Goal: Transaction & Acquisition: Obtain resource

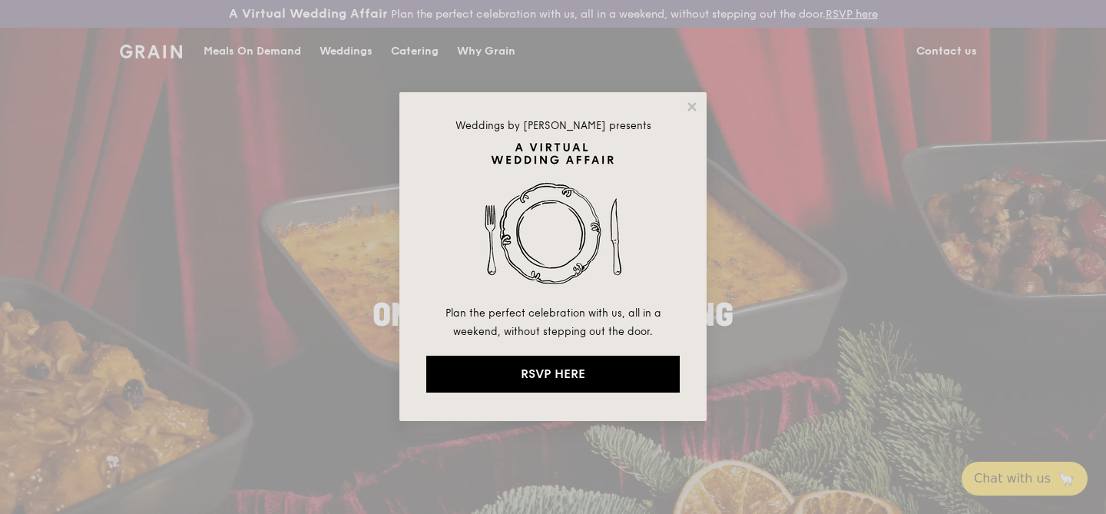
click at [257, 54] on div "Weddings by Grain presents Plan the perfect celebration with us, all in a weeke…" at bounding box center [553, 257] width 1106 height 514
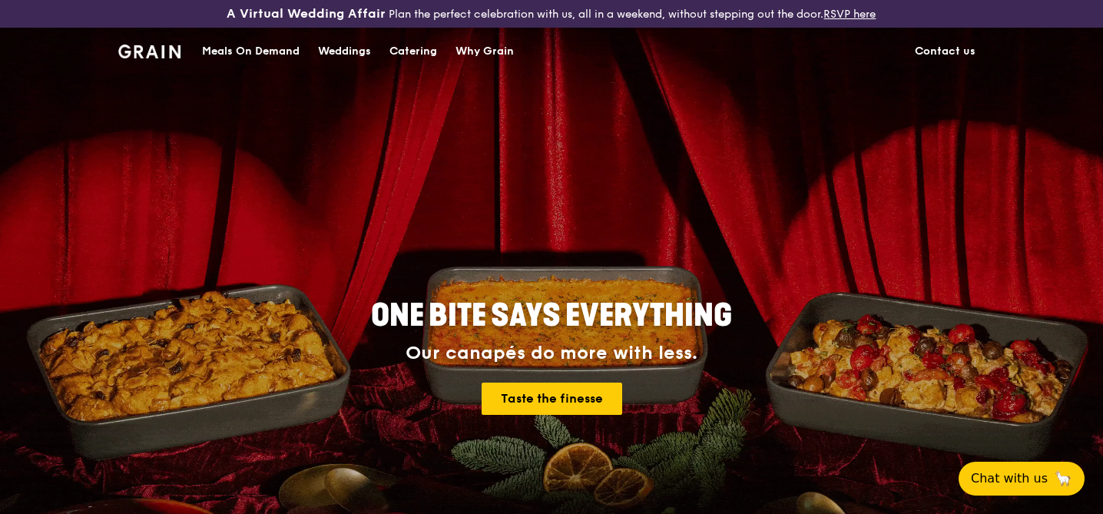
click at [399, 50] on div "Catering" at bounding box center [413, 51] width 48 height 46
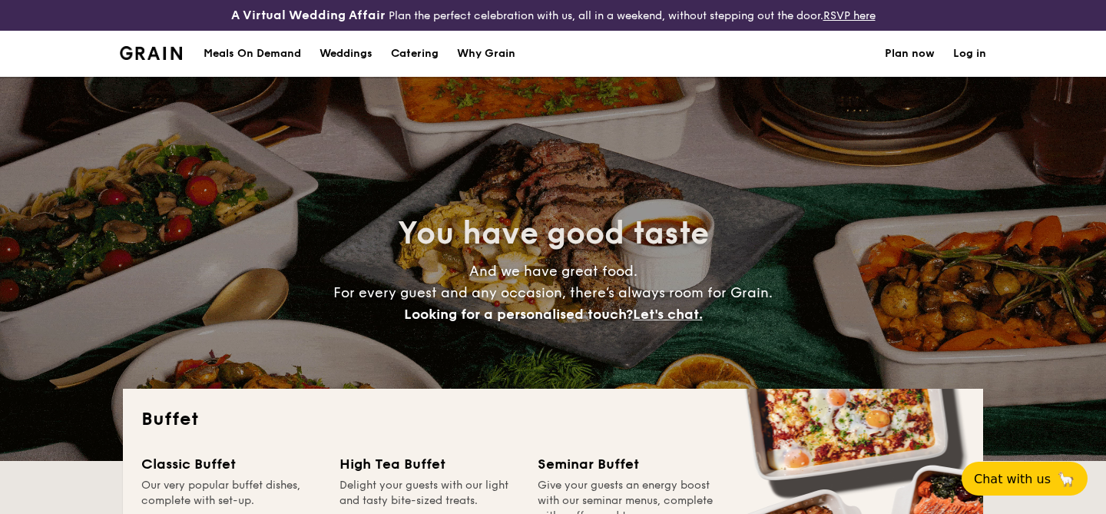
select select
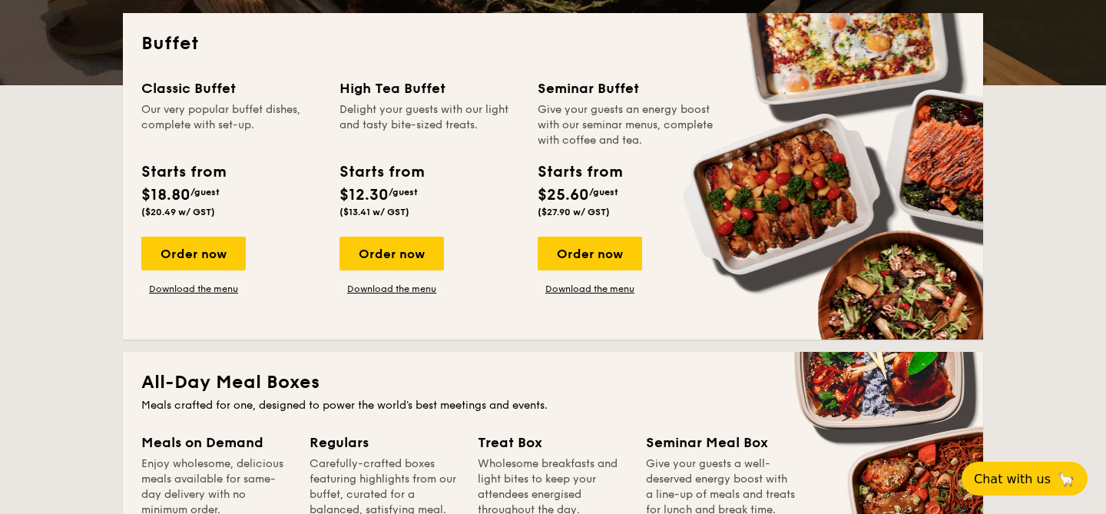
scroll to position [361, 0]
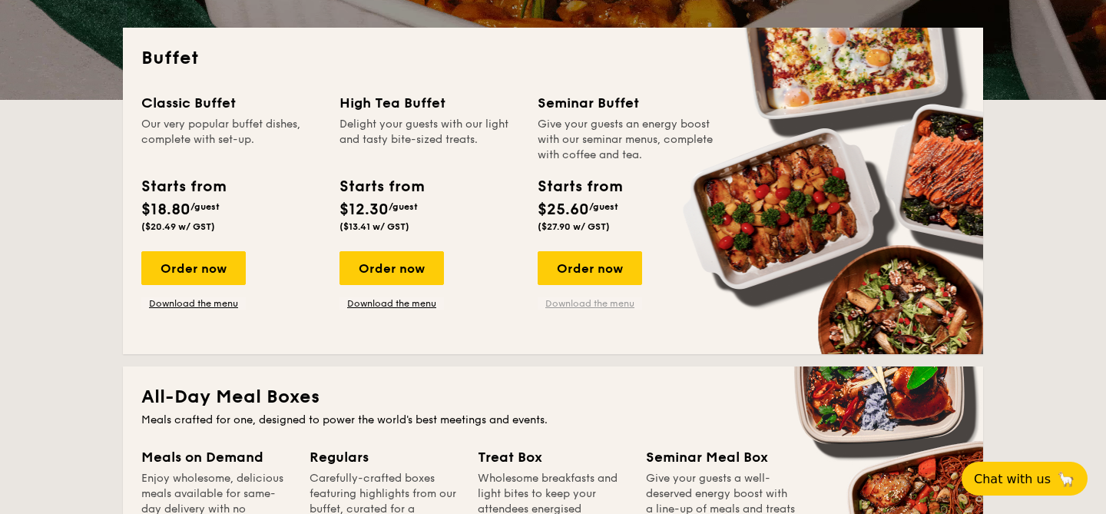
click at [594, 304] on link "Download the menu" at bounding box center [590, 303] width 104 height 12
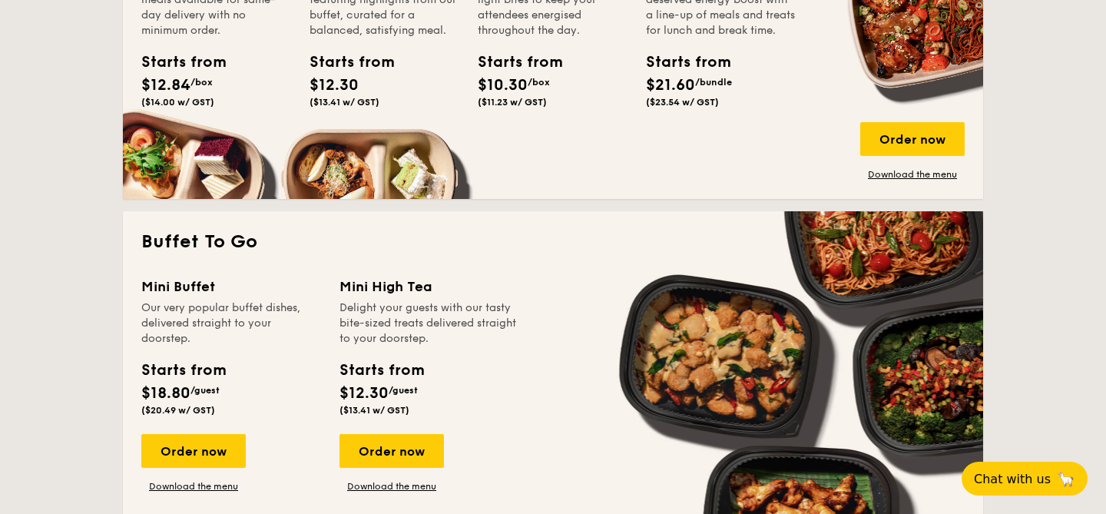
scroll to position [840, 0]
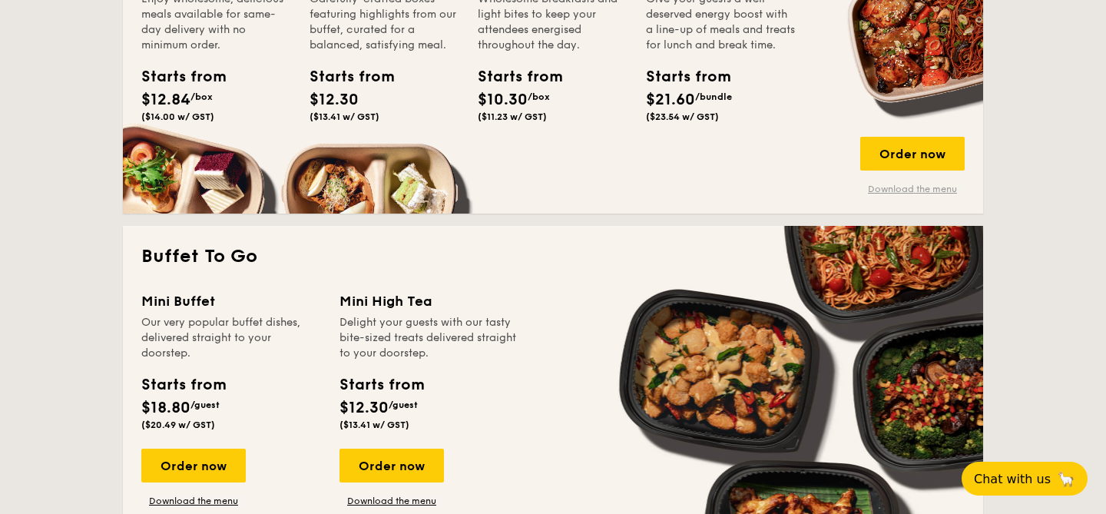
click at [913, 193] on link "Download the menu" at bounding box center [912, 189] width 104 height 12
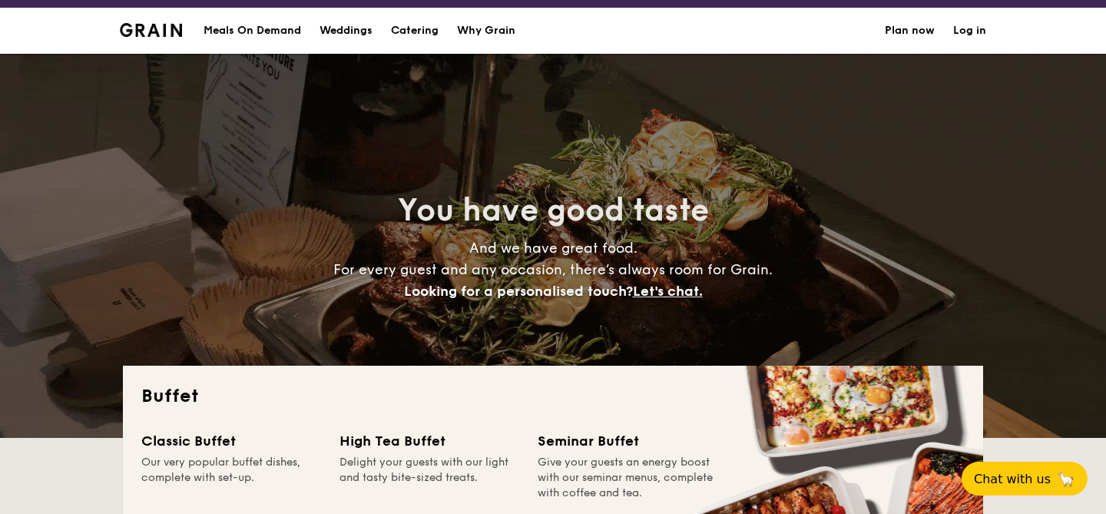
scroll to position [0, 0]
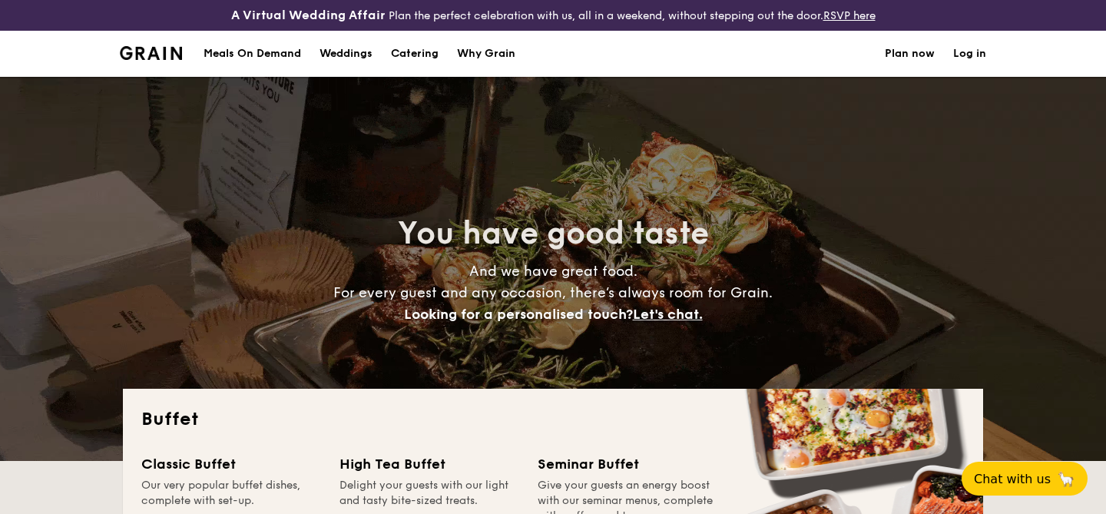
click at [144, 51] on img at bounding box center [151, 53] width 62 height 14
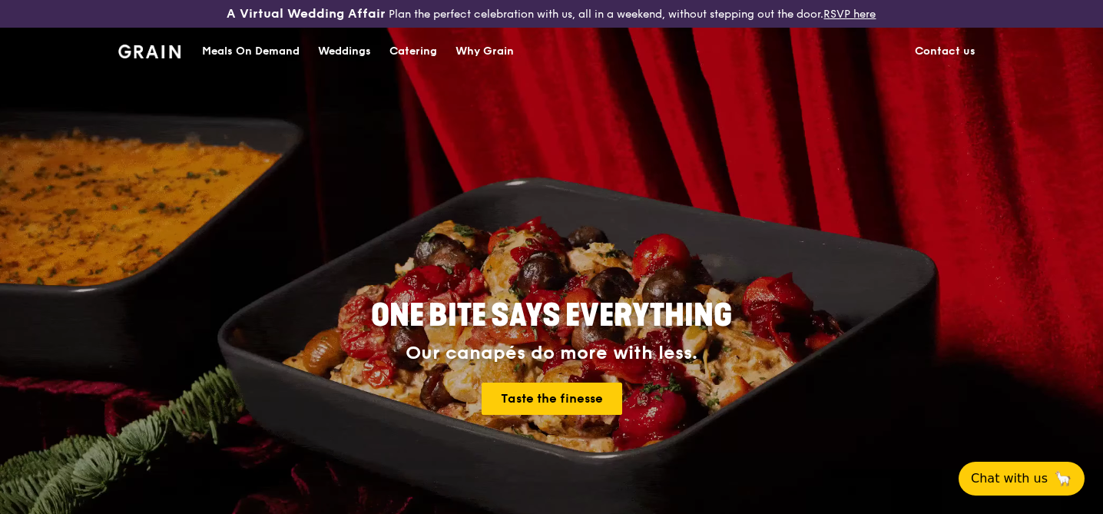
click at [867, 14] on link "RSVP here" at bounding box center [849, 14] width 52 height 13
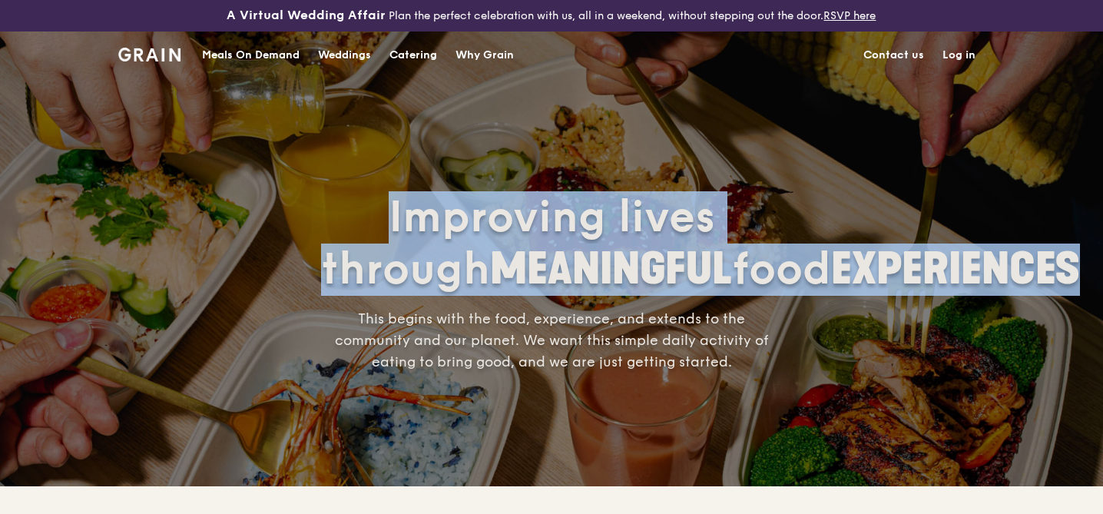
drag, startPoint x: 373, startPoint y: 182, endPoint x: 746, endPoint y: 277, distance: 385.2
click at [746, 277] on h1 "Improving lives through MEANINGFUL food EXPERIENCES" at bounding box center [551, 243] width 461 height 104
copy span "Improving lives through MEANINGFUL food EXPERIENCES"
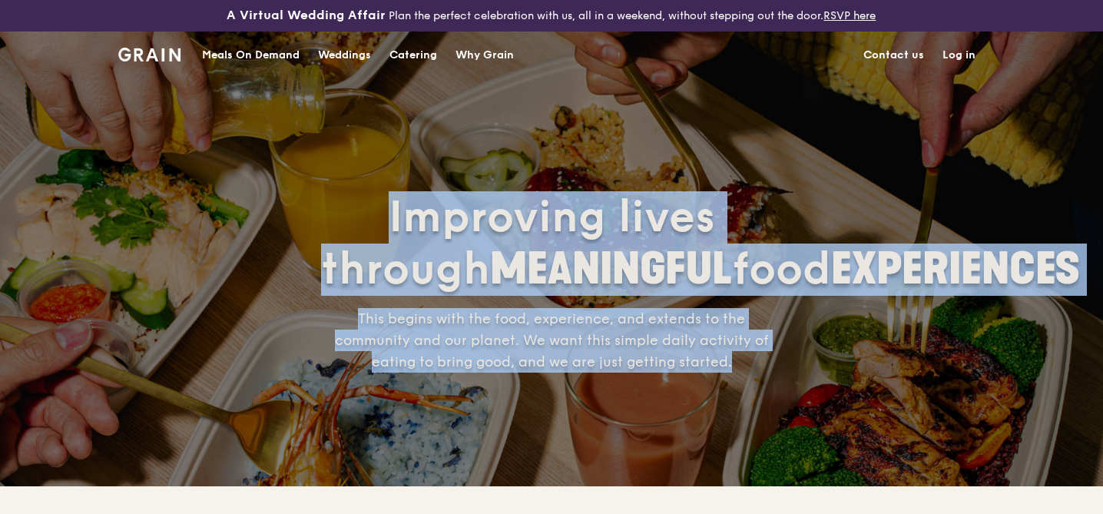
drag, startPoint x: 749, startPoint y: 383, endPoint x: 395, endPoint y: 205, distance: 395.6
click at [393, 204] on div "Improving lives through MEANINGFUL food EXPERIENCES This begins with the food, …" at bounding box center [551, 281] width 461 height 181
copy div "Improving lives through MEANINGFUL food EXPERIENCES This begins with the food, …"
